Goal: Navigation & Orientation: Find specific page/section

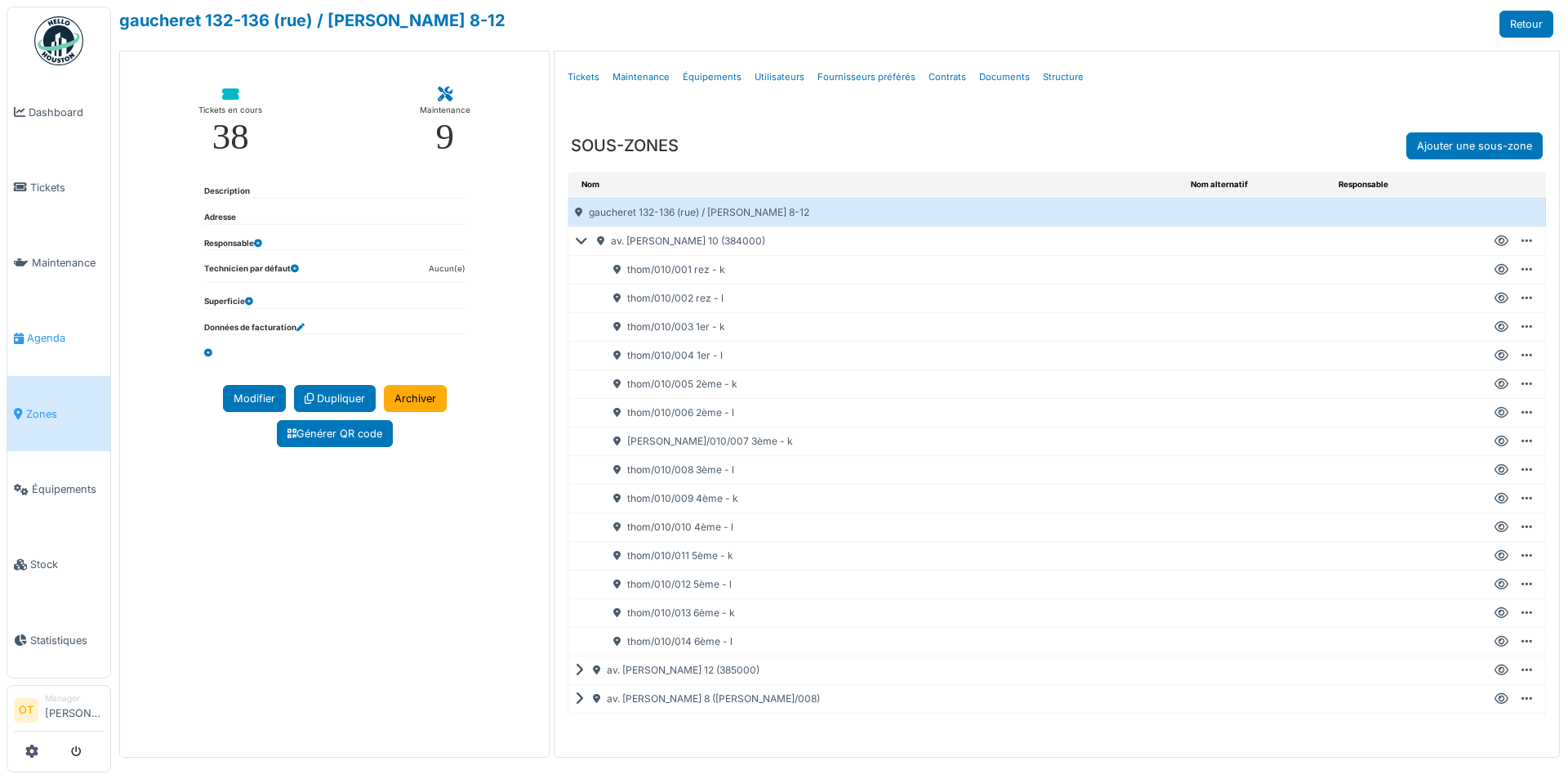
click at [56, 346] on link "Agenda" at bounding box center [58, 338] width 103 height 75
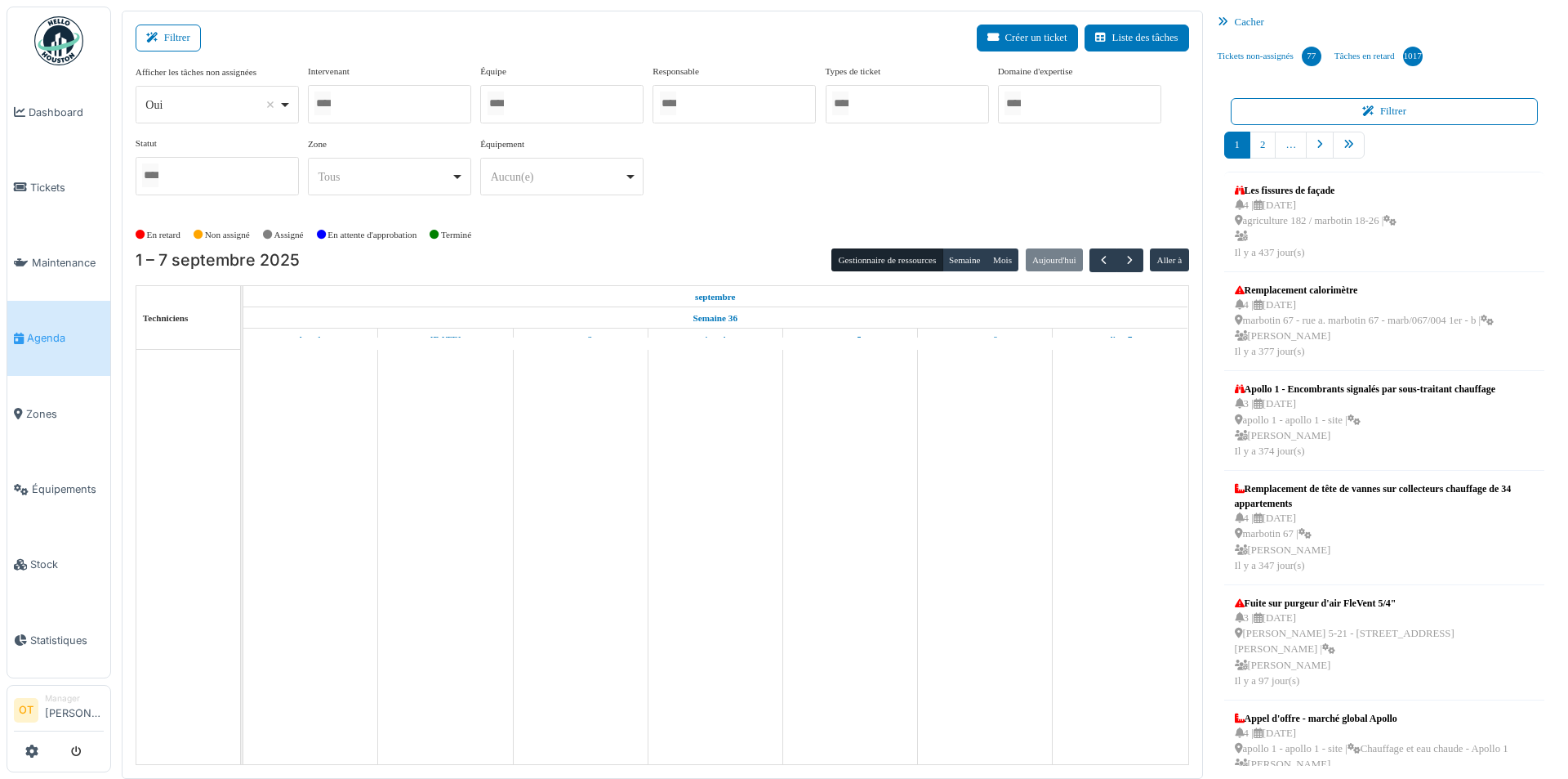
click at [286, 102] on div "Oui Remove item" at bounding box center [217, 105] width 149 height 23
select select "**"
click at [347, 90] on div at bounding box center [389, 104] width 163 height 39
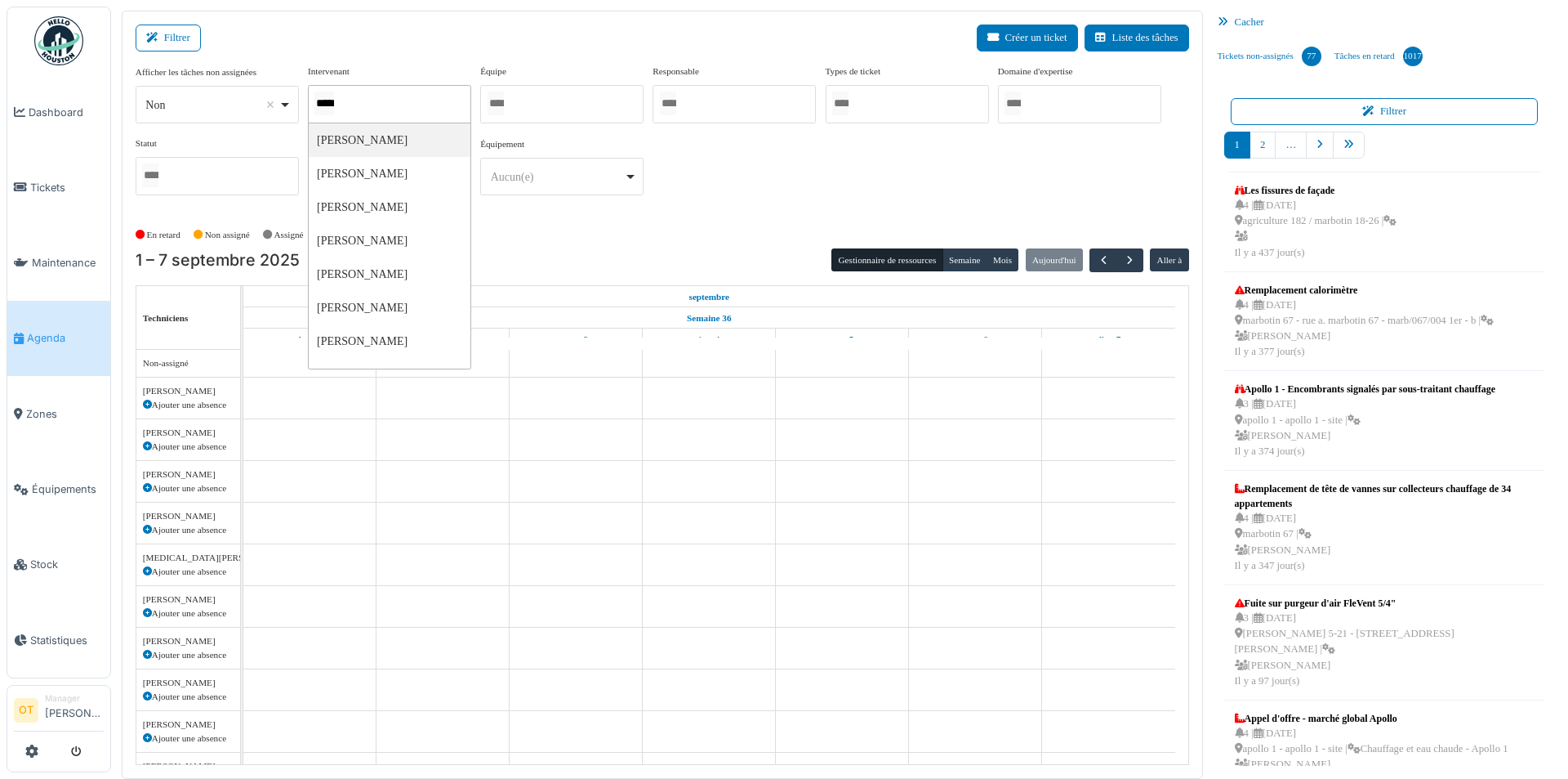
type input "******"
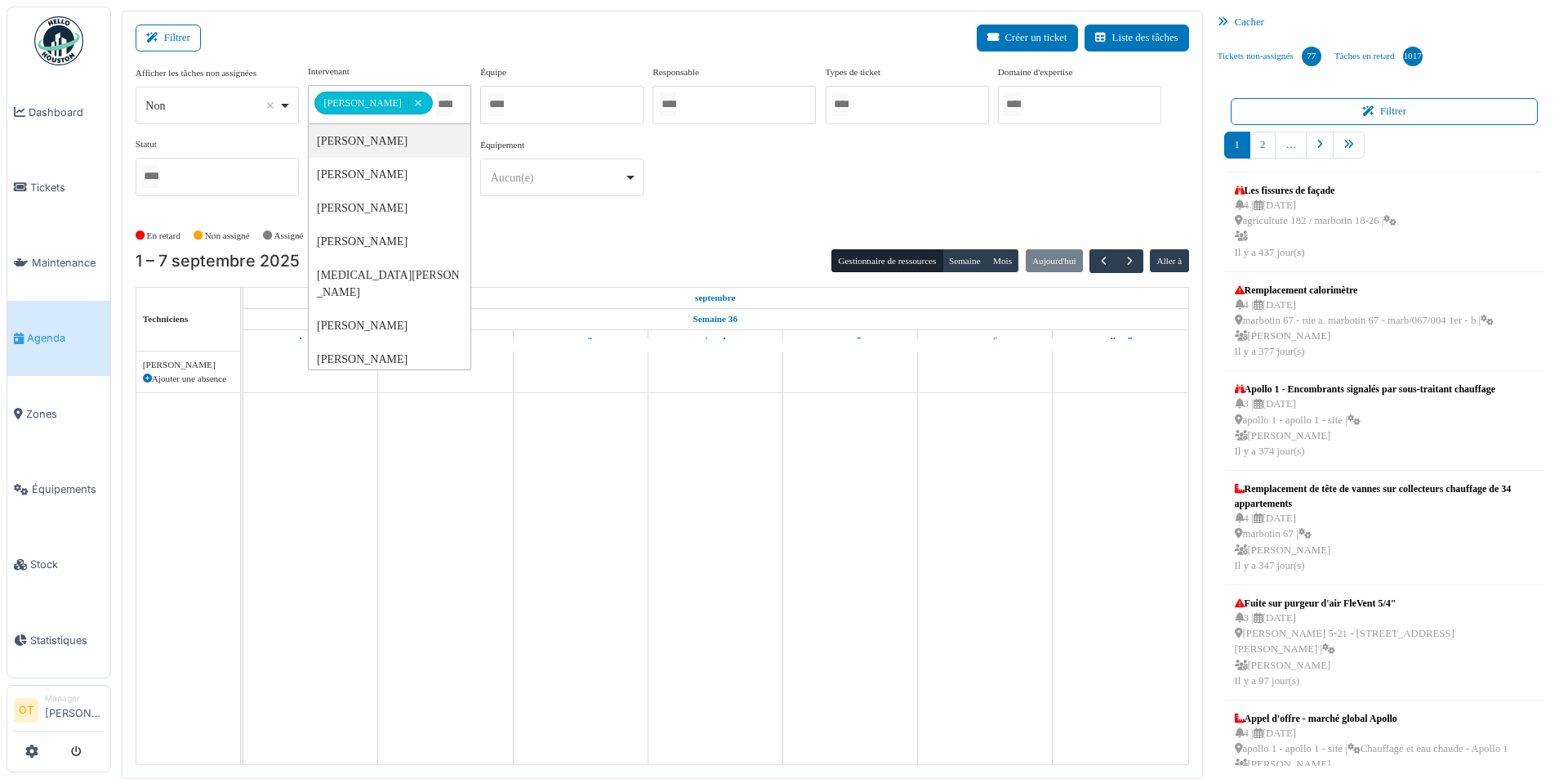
click at [409, 27] on div "Filtrer Créer un ticket Liste des tâches" at bounding box center [661, 44] width 1053 height 40
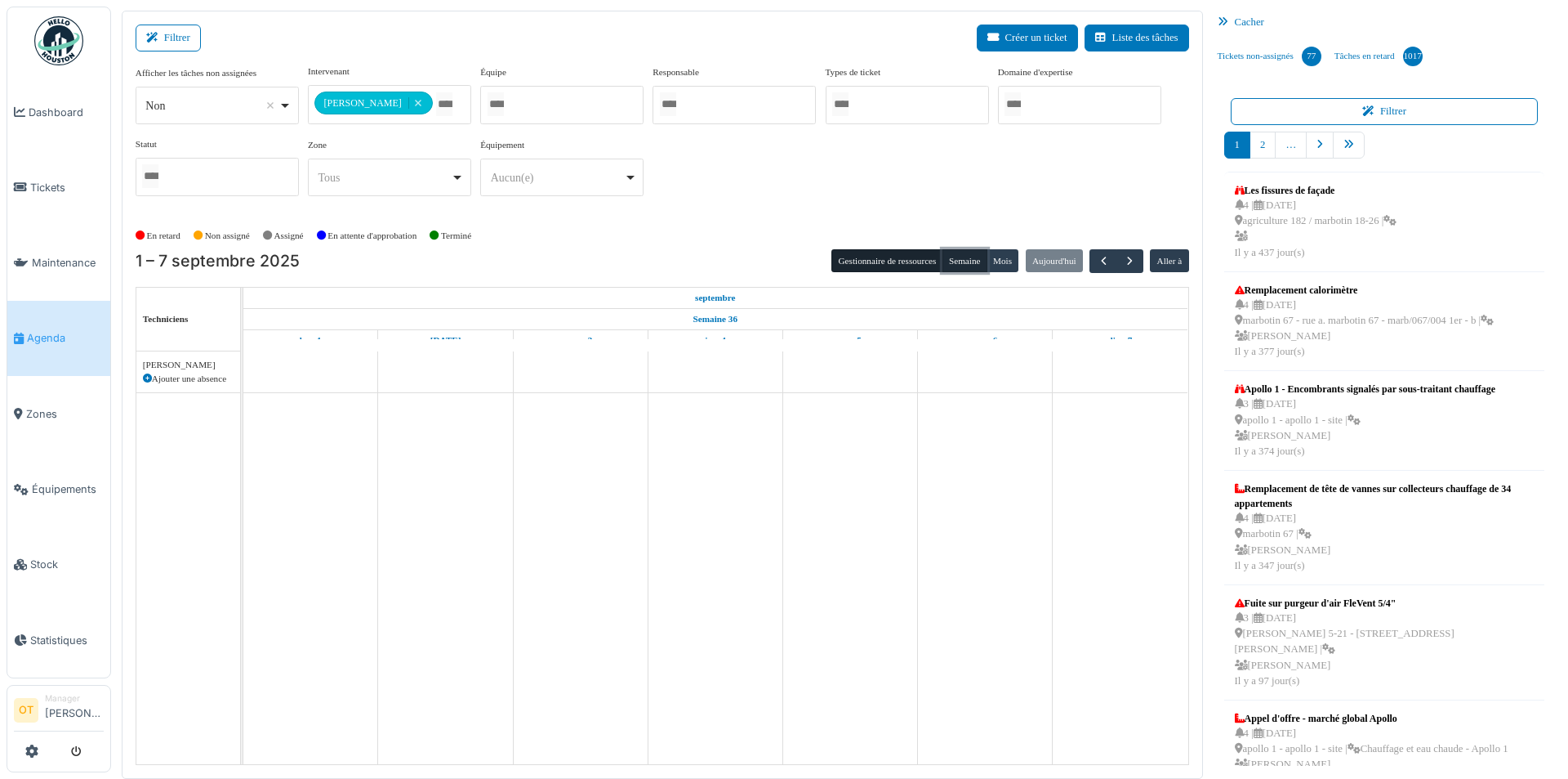
click at [983, 263] on button "Semaine" at bounding box center [965, 261] width 45 height 23
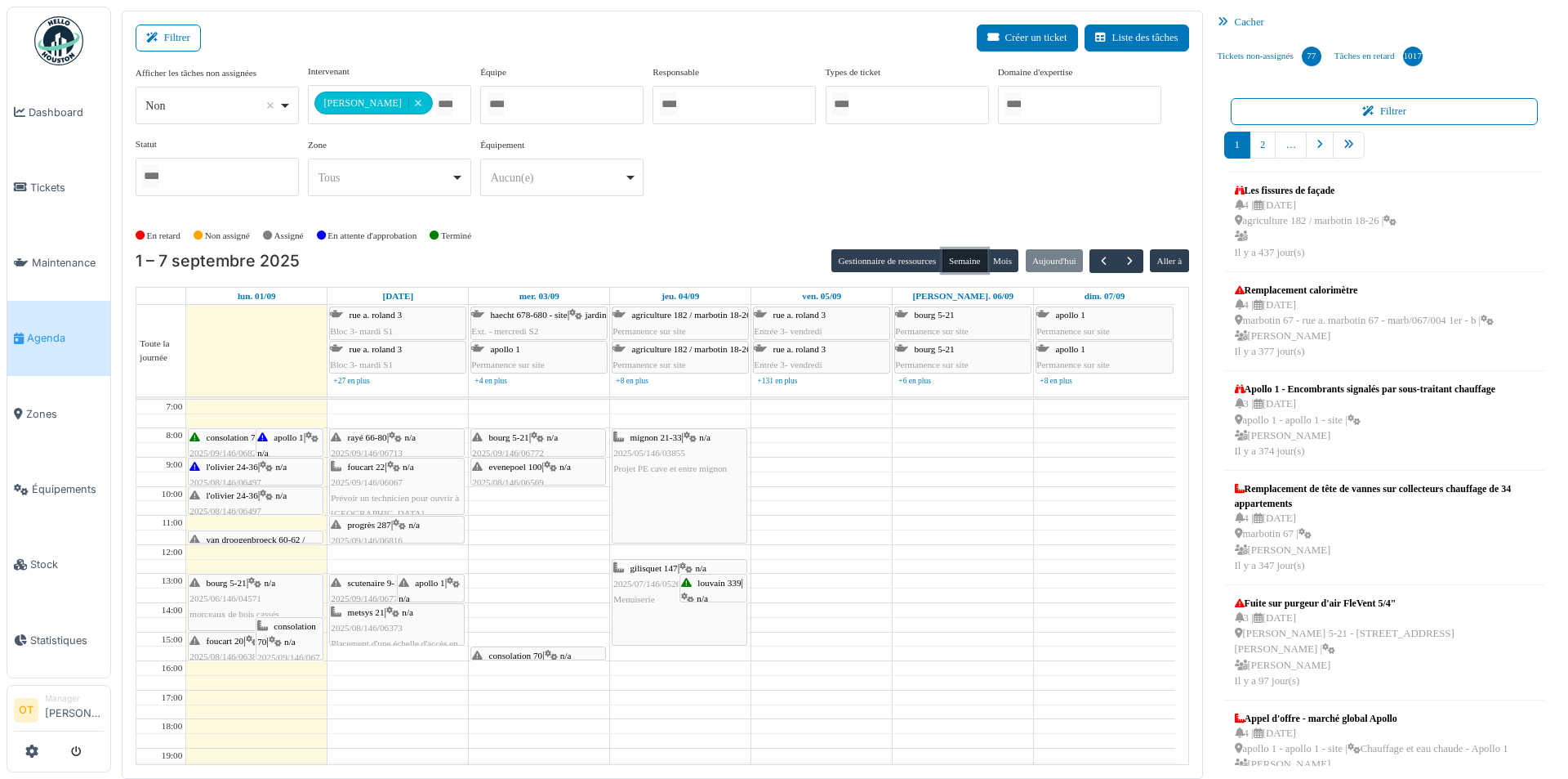
click at [276, 536] on span "van droogenbroeck 60-62 / helmet 339" at bounding box center [247, 547] width 115 height 25
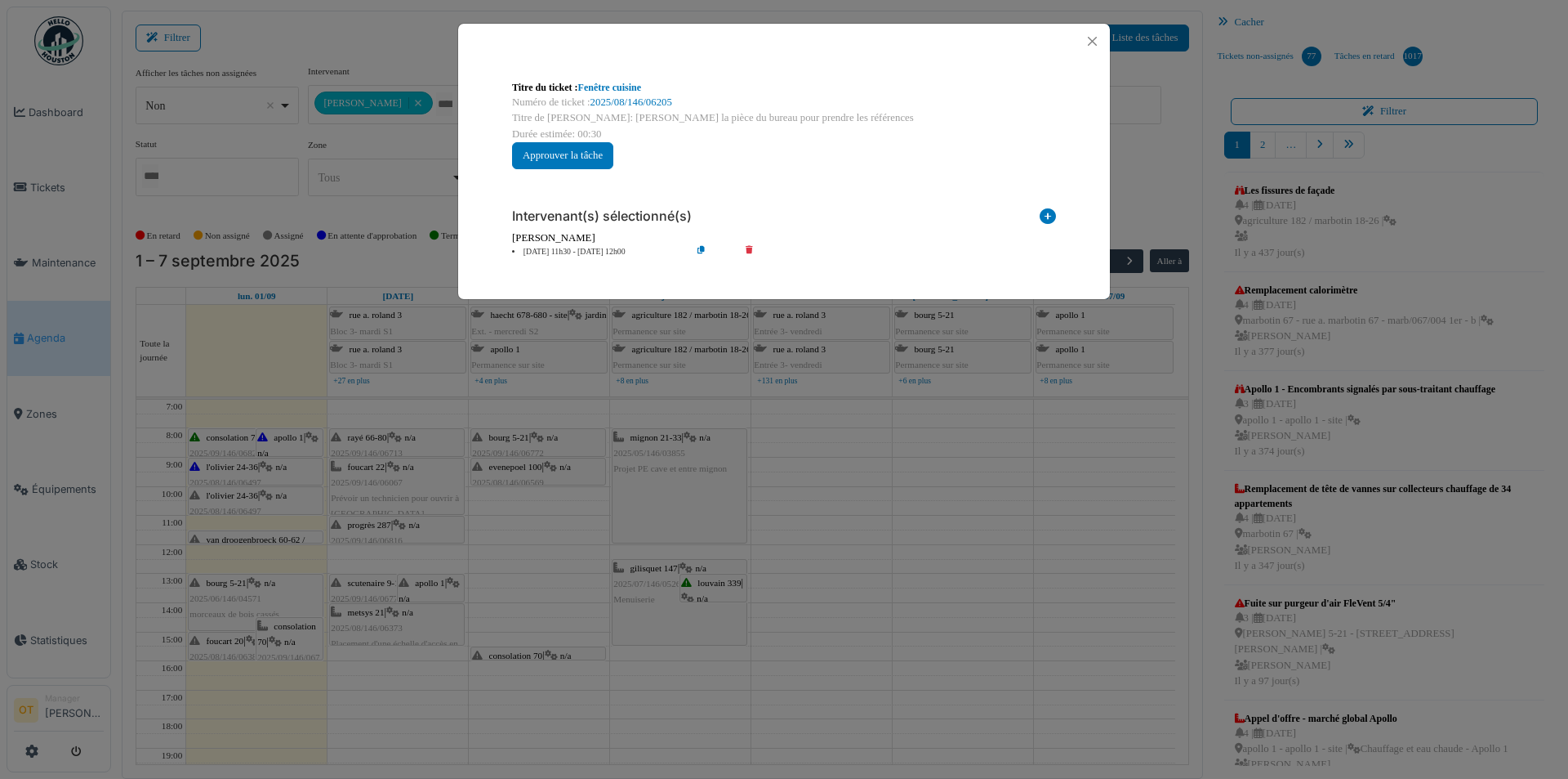
click at [917, 518] on div "Titre du ticket : Fenêtre cuisine Numéro de ticket : 2025/08/146/06205 Titre de…" at bounding box center [784, 390] width 1568 height 779
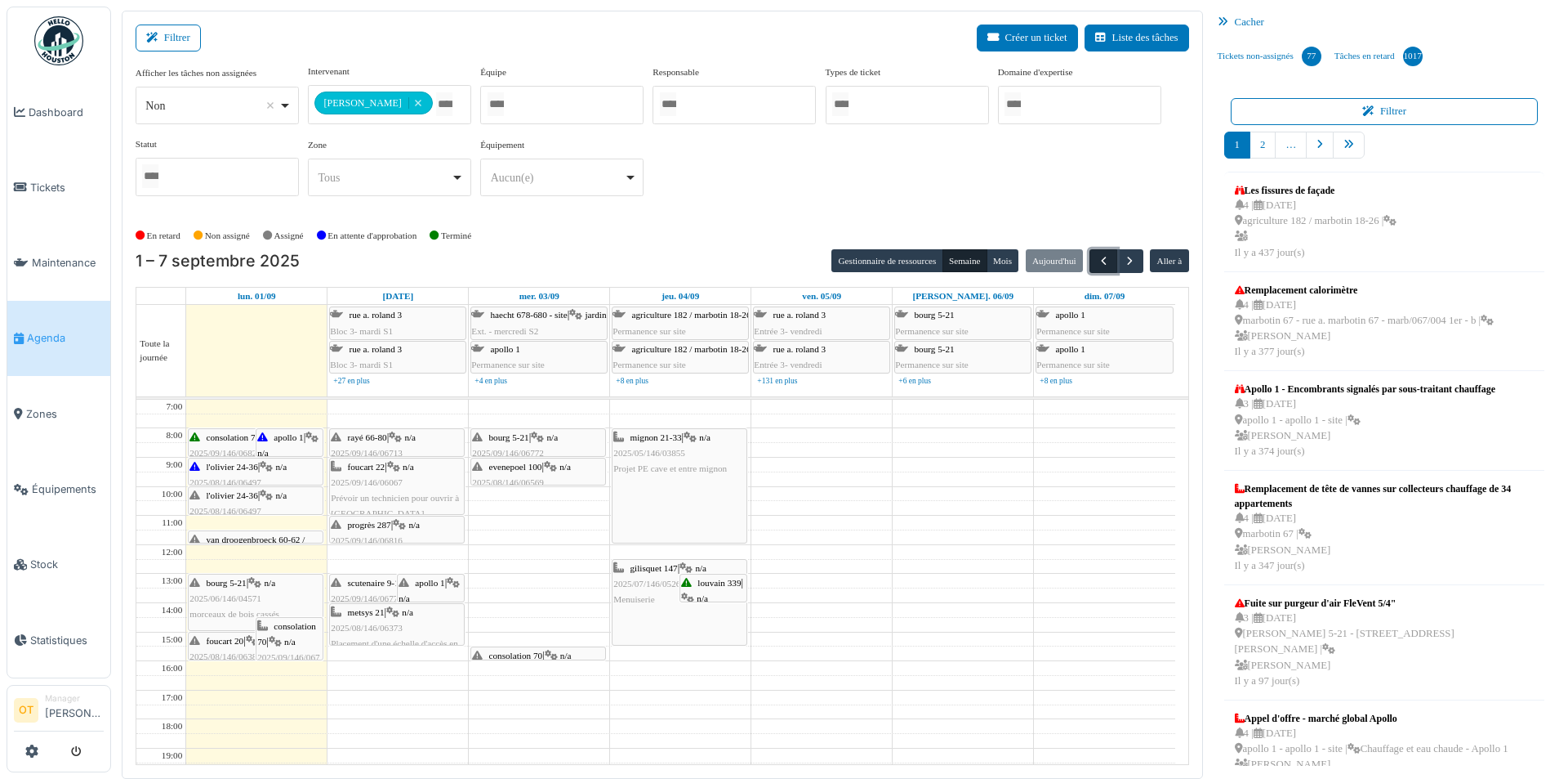
click at [1108, 257] on span "button" at bounding box center [1104, 261] width 14 height 14
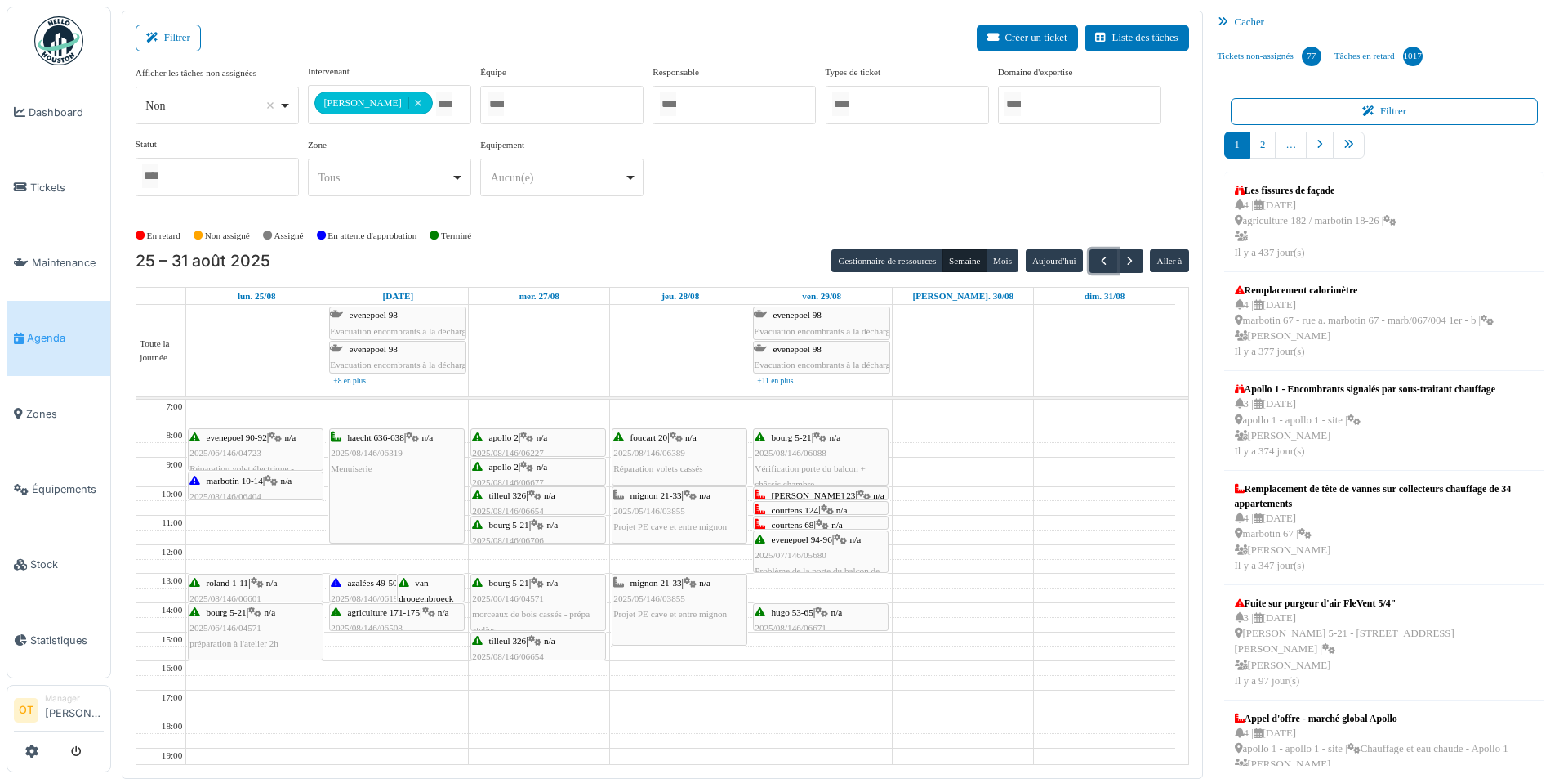
click at [424, 579] on span "van droogenbroeck 60-62 / helmet 339" at bounding box center [425, 606] width 55 height 57
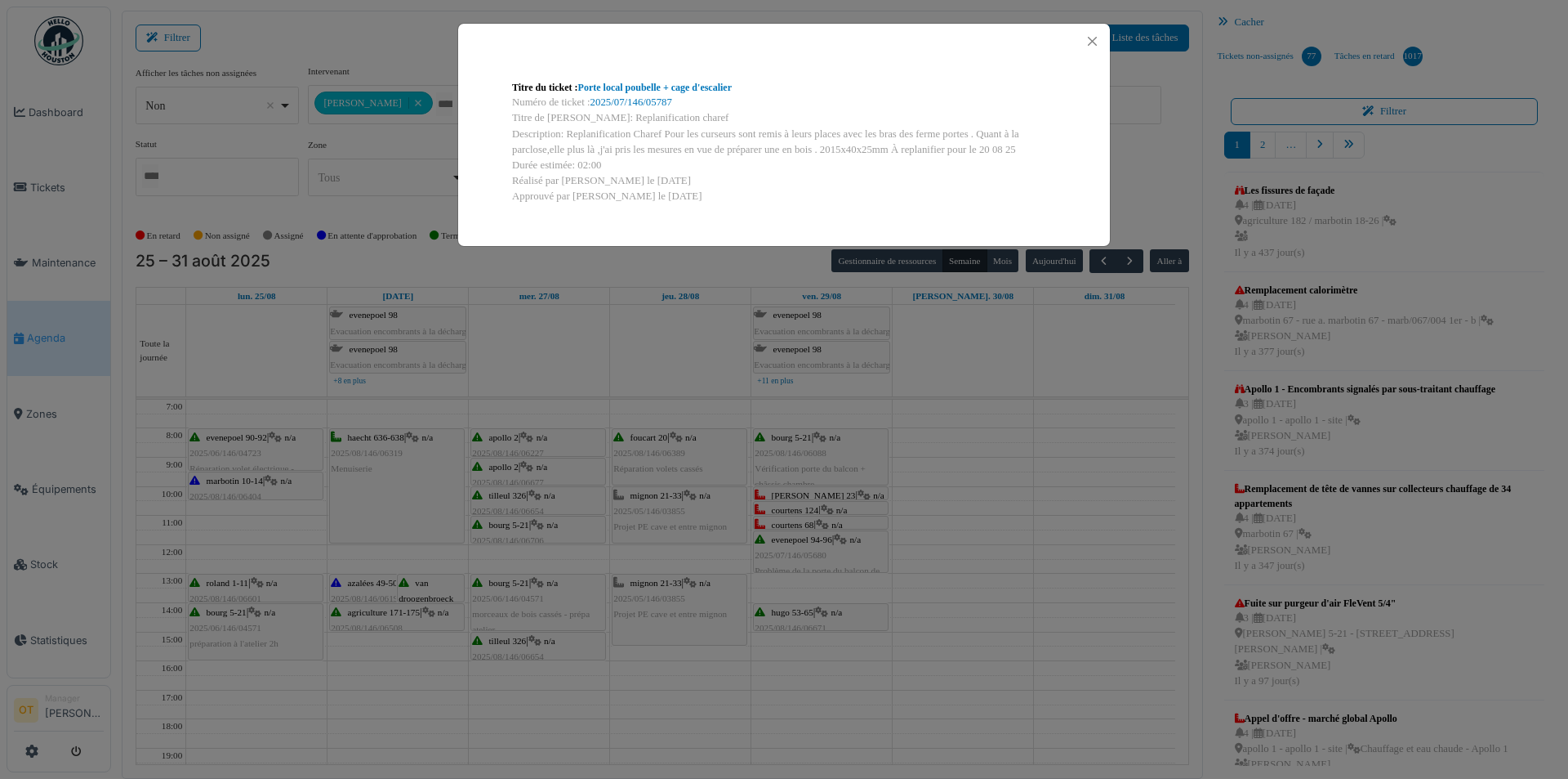
click at [651, 359] on div "Titre du ticket : Porte local poubelle + cage d'escalier Numéro de ticket : 202…" at bounding box center [784, 390] width 1568 height 779
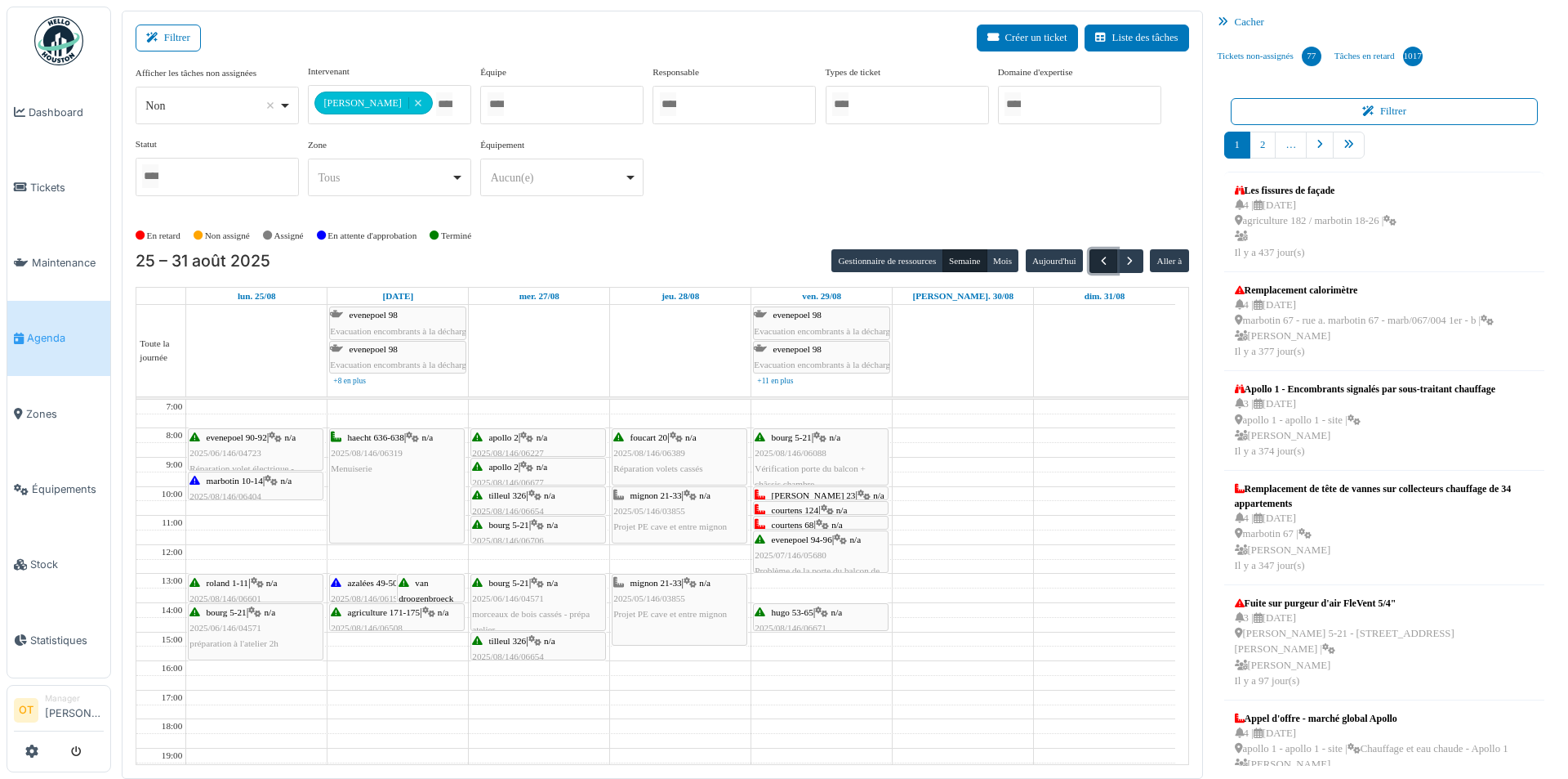
click at [1098, 263] on span "button" at bounding box center [1104, 261] width 14 height 14
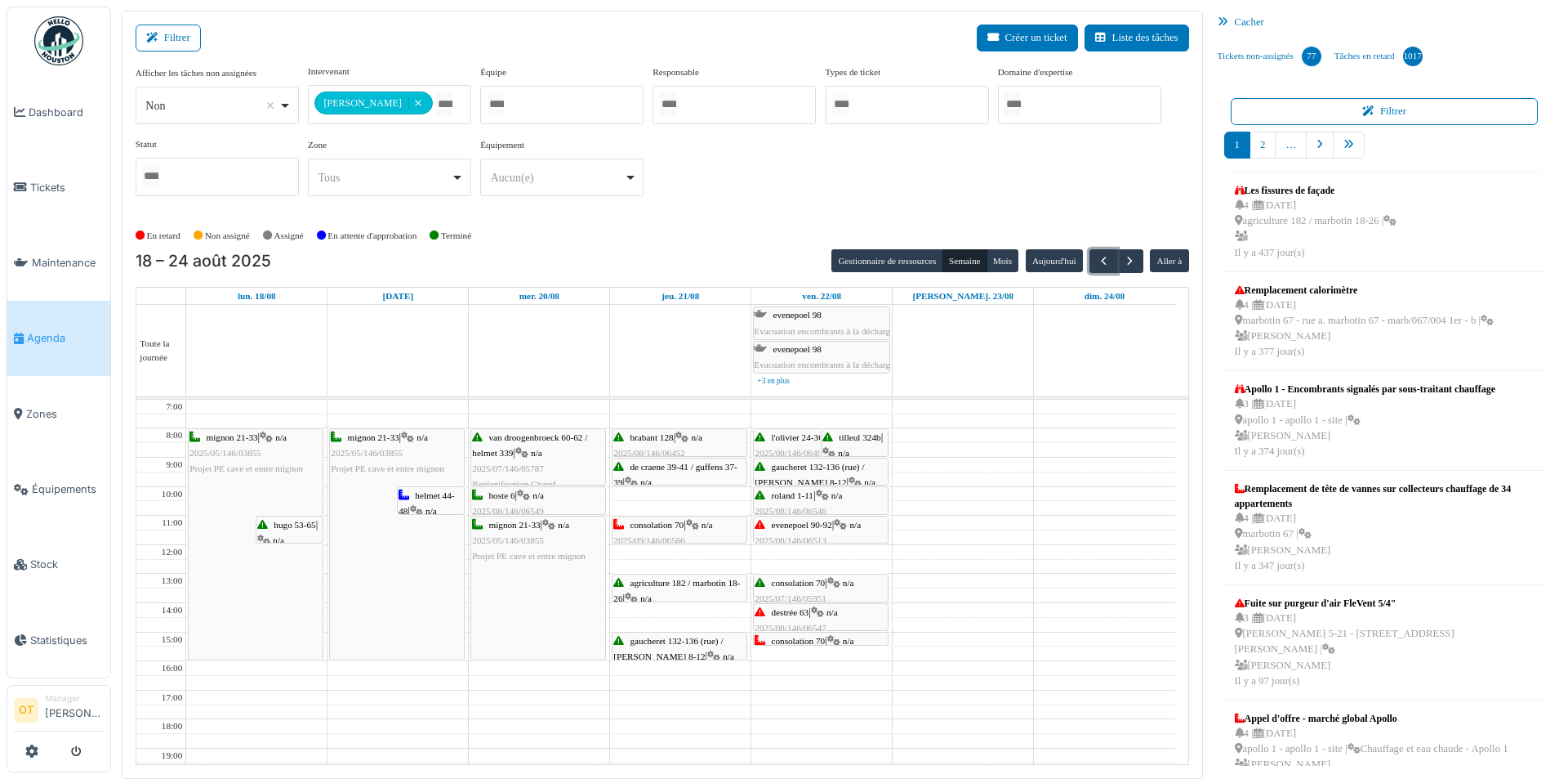
click at [508, 449] on span "van droogenbroeck 60-62 / helmet 339" at bounding box center [529, 445] width 115 height 25
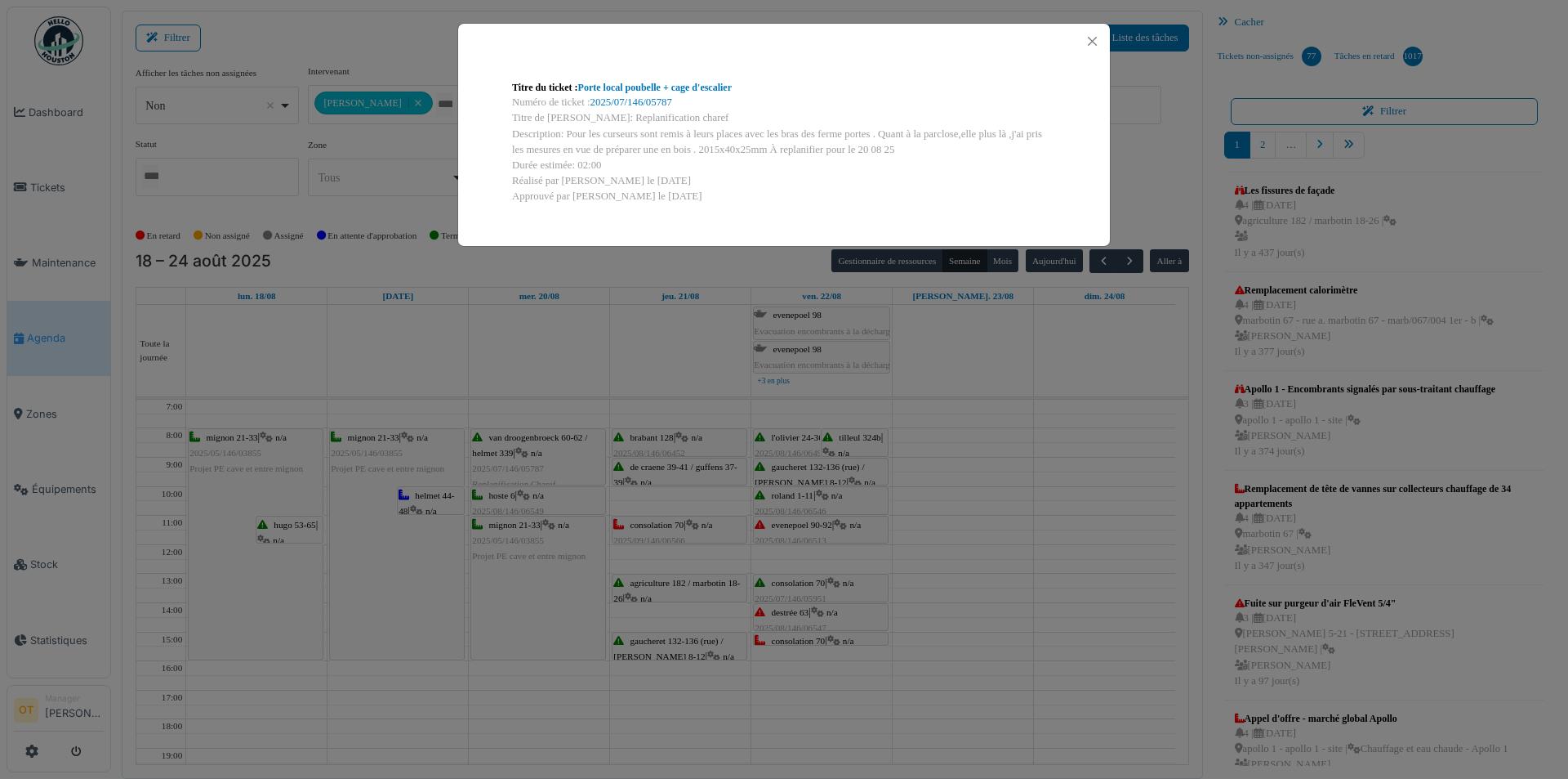
click at [546, 377] on div "Titre du ticket : Porte local poubelle + cage d'escalier Numéro de ticket : 202…" at bounding box center [784, 390] width 1568 height 779
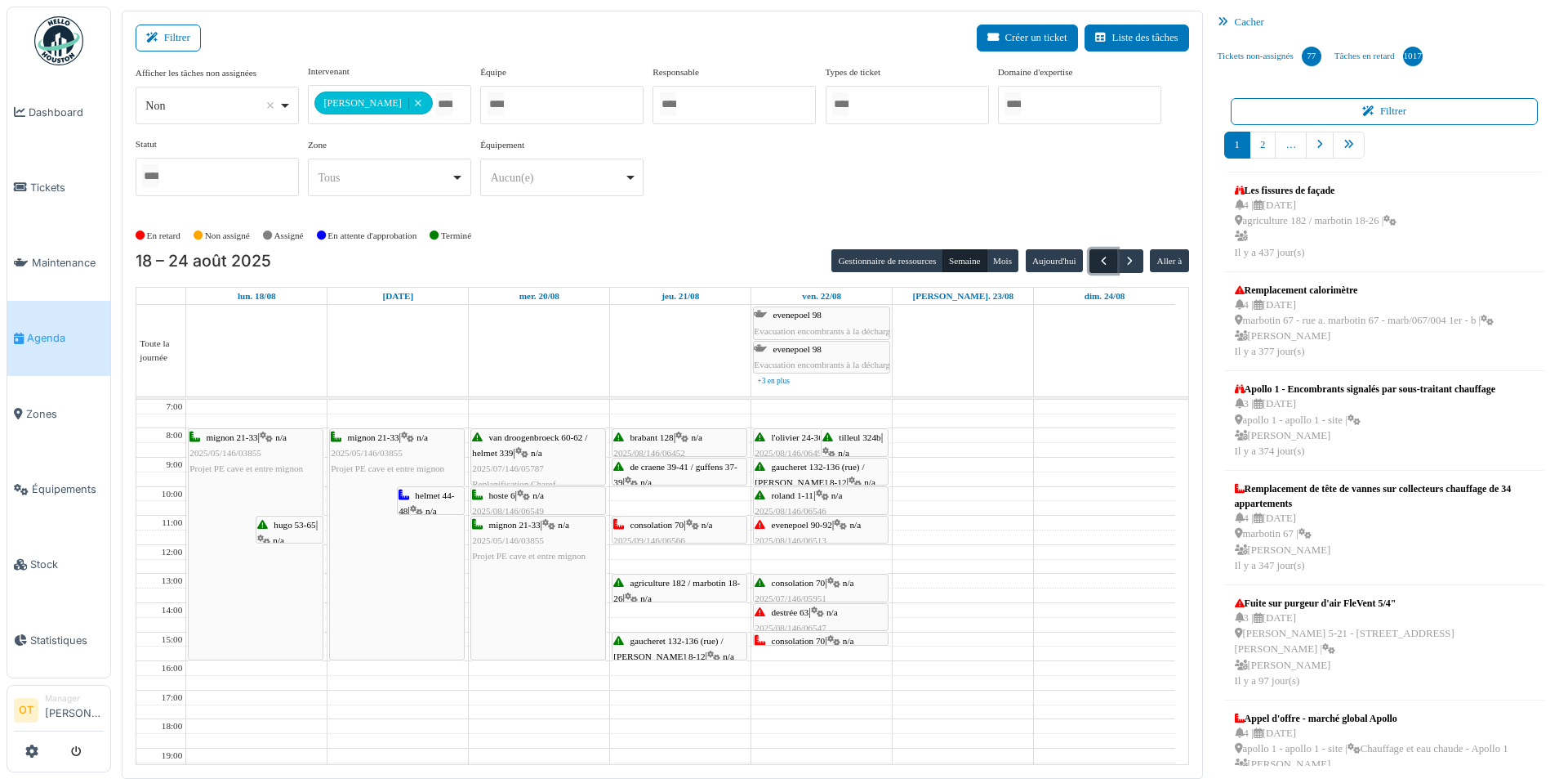
click at [1100, 255] on span "button" at bounding box center [1104, 261] width 14 height 14
